Goal: Information Seeking & Learning: Learn about a topic

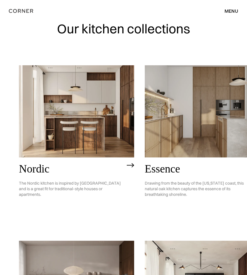
click at [78, 106] on img at bounding box center [76, 111] width 115 height 92
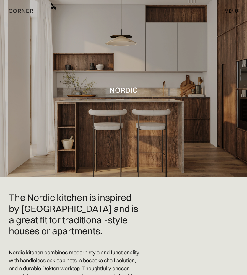
click at [19, 7] on img "home" at bounding box center [21, 11] width 24 height 8
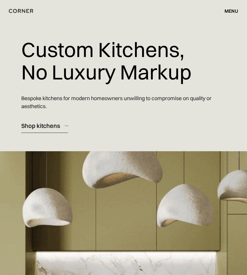
click at [233, 9] on div "menu" at bounding box center [231, 11] width 14 height 5
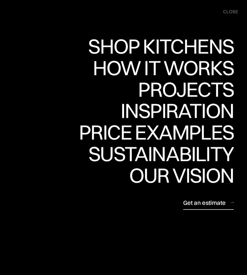
click at [200, 92] on div "Projects" at bounding box center [186, 89] width 96 height 21
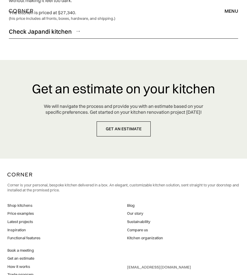
scroll to position [2071, 0]
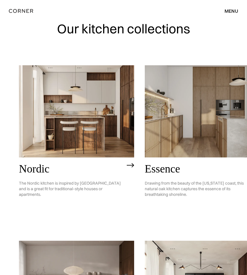
click at [231, 11] on div "menu" at bounding box center [231, 11] width 14 height 5
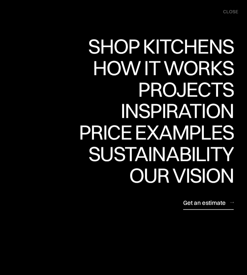
click at [193, 113] on div "Inspiration" at bounding box center [176, 110] width 113 height 21
